Goal: Navigation & Orientation: Find specific page/section

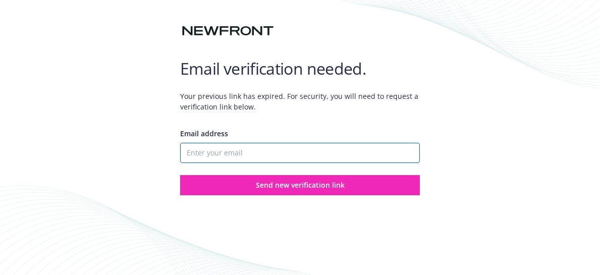
click at [267, 155] on input "Email address" at bounding box center [300, 153] width 240 height 20
type input "[PERSON_NAME][EMAIL_ADDRESS][PERSON_NAME][DOMAIN_NAME]"
click at [180, 175] on button "Send new verification link" at bounding box center [300, 185] width 240 height 20
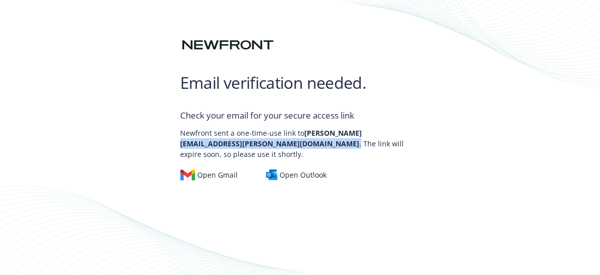
drag, startPoint x: 239, startPoint y: 144, endPoint x: 344, endPoint y: 148, distance: 105.6
click at [344, 148] on p "Newfront sent a one-time-use link to [PERSON_NAME][EMAIL_ADDRESS][PERSON_NAME][…" at bounding box center [300, 141] width 240 height 37
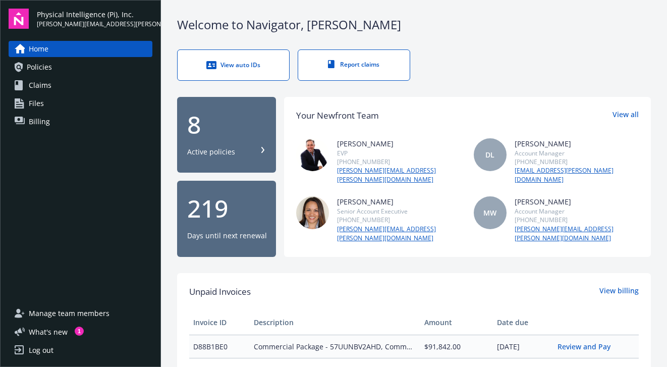
click at [62, 64] on link "Policies" at bounding box center [81, 67] width 144 height 16
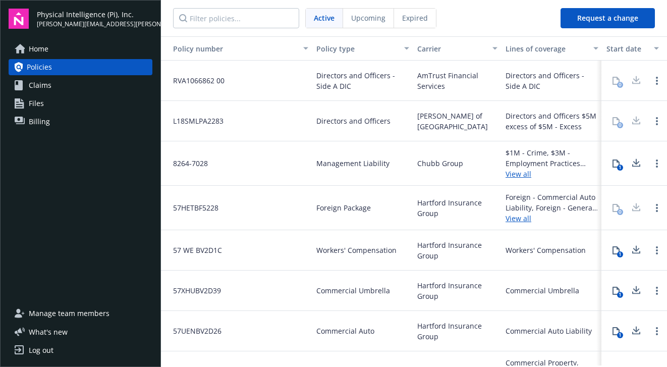
click at [600, 80] on div "0" at bounding box center [616, 81] width 20 height 20
click at [600, 82] on link "Open options" at bounding box center [657, 81] width 12 height 12
click at [436, 113] on div "[PERSON_NAME] of [GEOGRAPHIC_DATA]" at bounding box center [457, 121] width 88 height 40
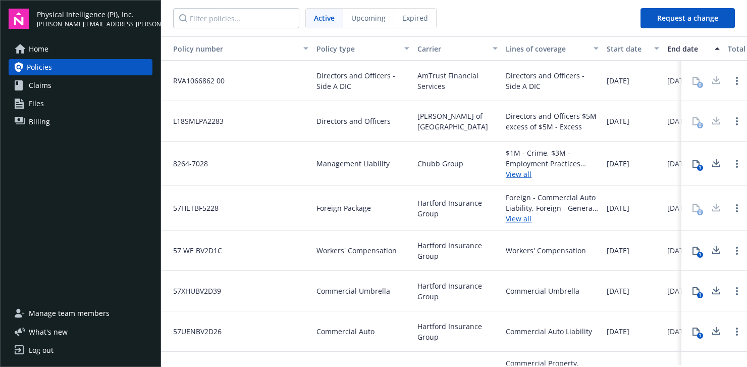
scroll to position [31, 0]
